Goal: Transaction & Acquisition: Purchase product/service

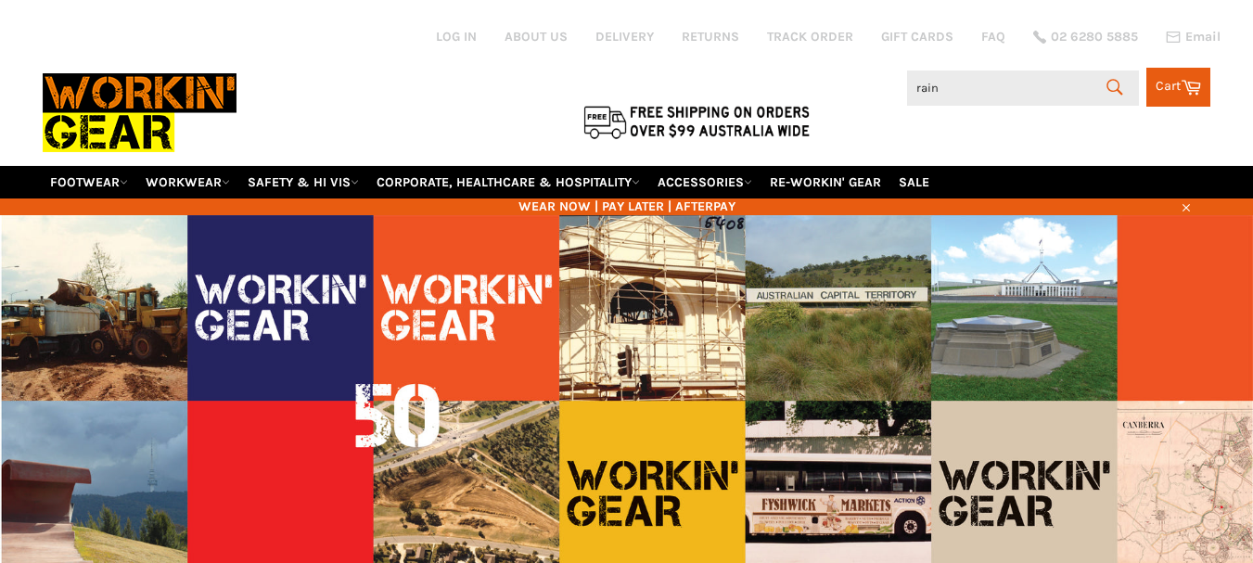
type input "rain"
type input "j"
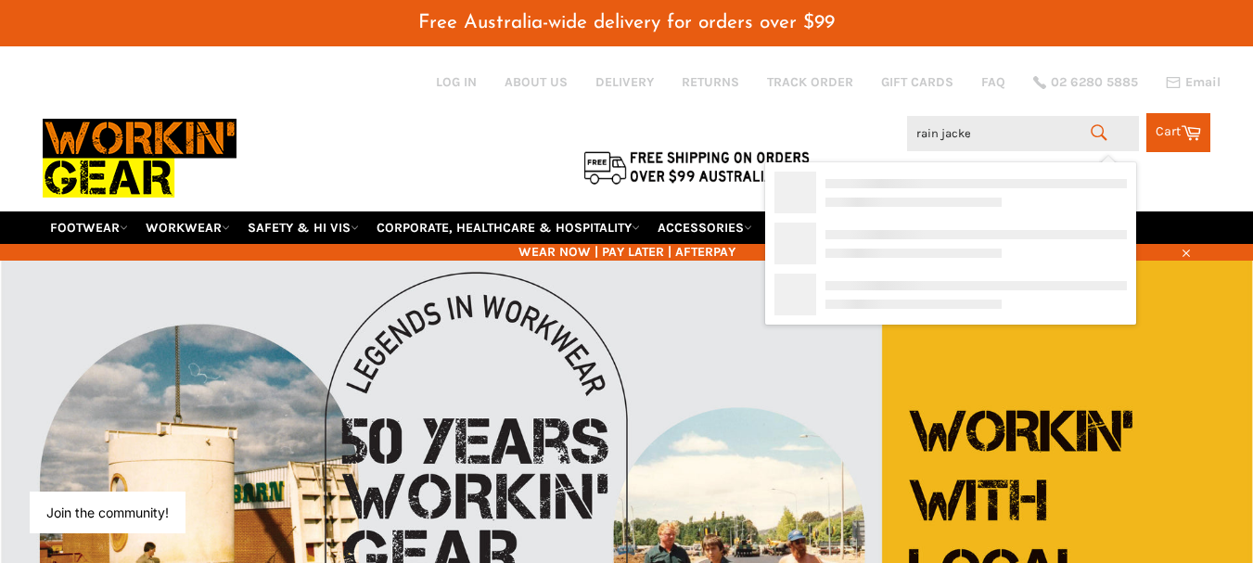
type input "rain jacket"
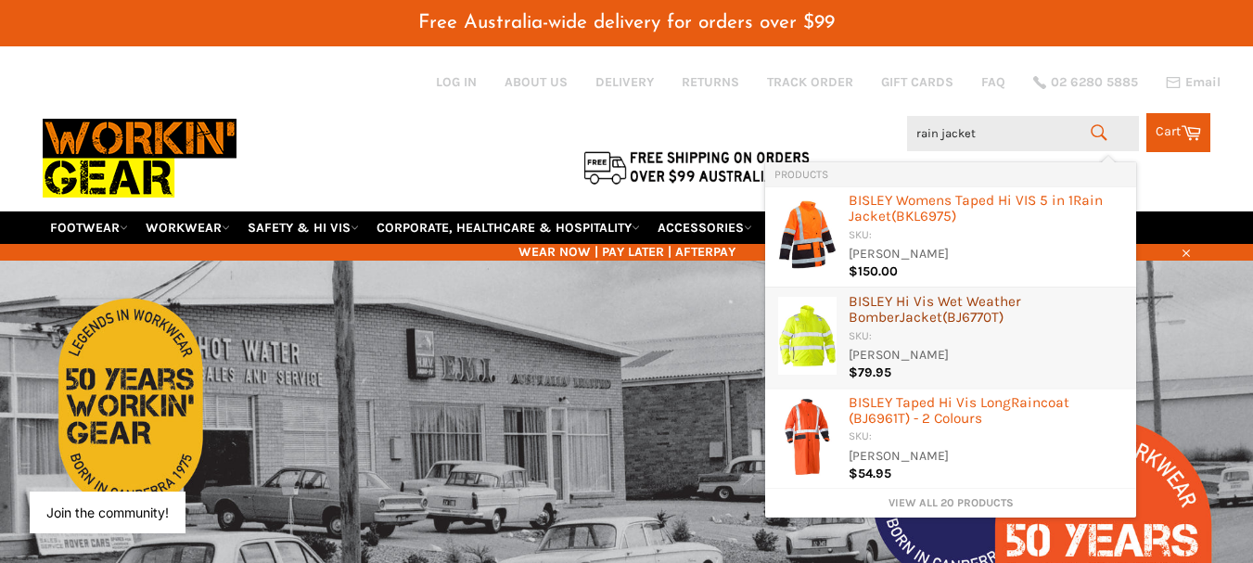
click at [937, 297] on div "BISLEY Hi Vis Wet Weather Bomber Jacket (BJ6770T)" at bounding box center [988, 311] width 278 height 34
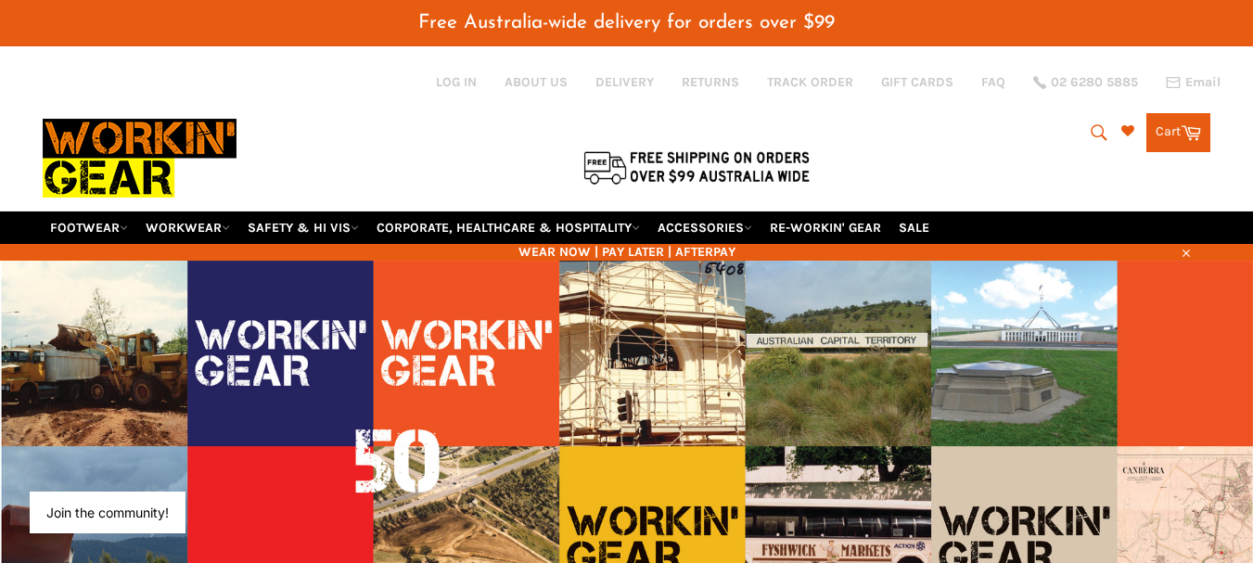
click at [1098, 134] on icon "submit" at bounding box center [1099, 132] width 20 height 20
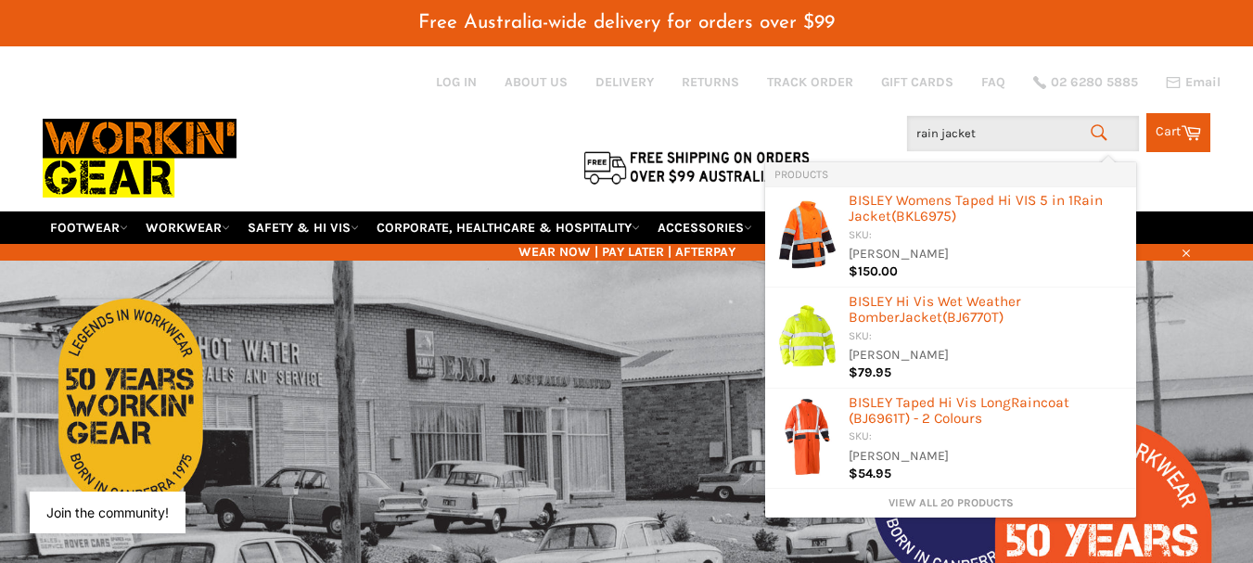
type input "rain jacket"
click at [1089, 129] on icon "submit" at bounding box center [1099, 132] width 20 height 20
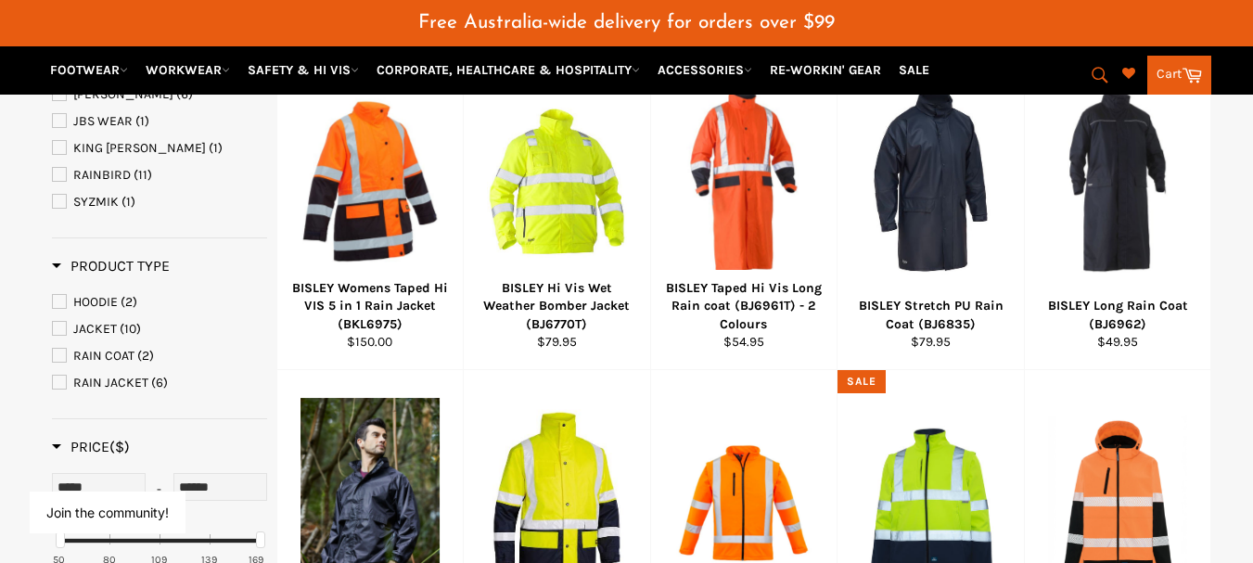
scroll to position [231, 0]
